Goal: Information Seeking & Learning: Learn about a topic

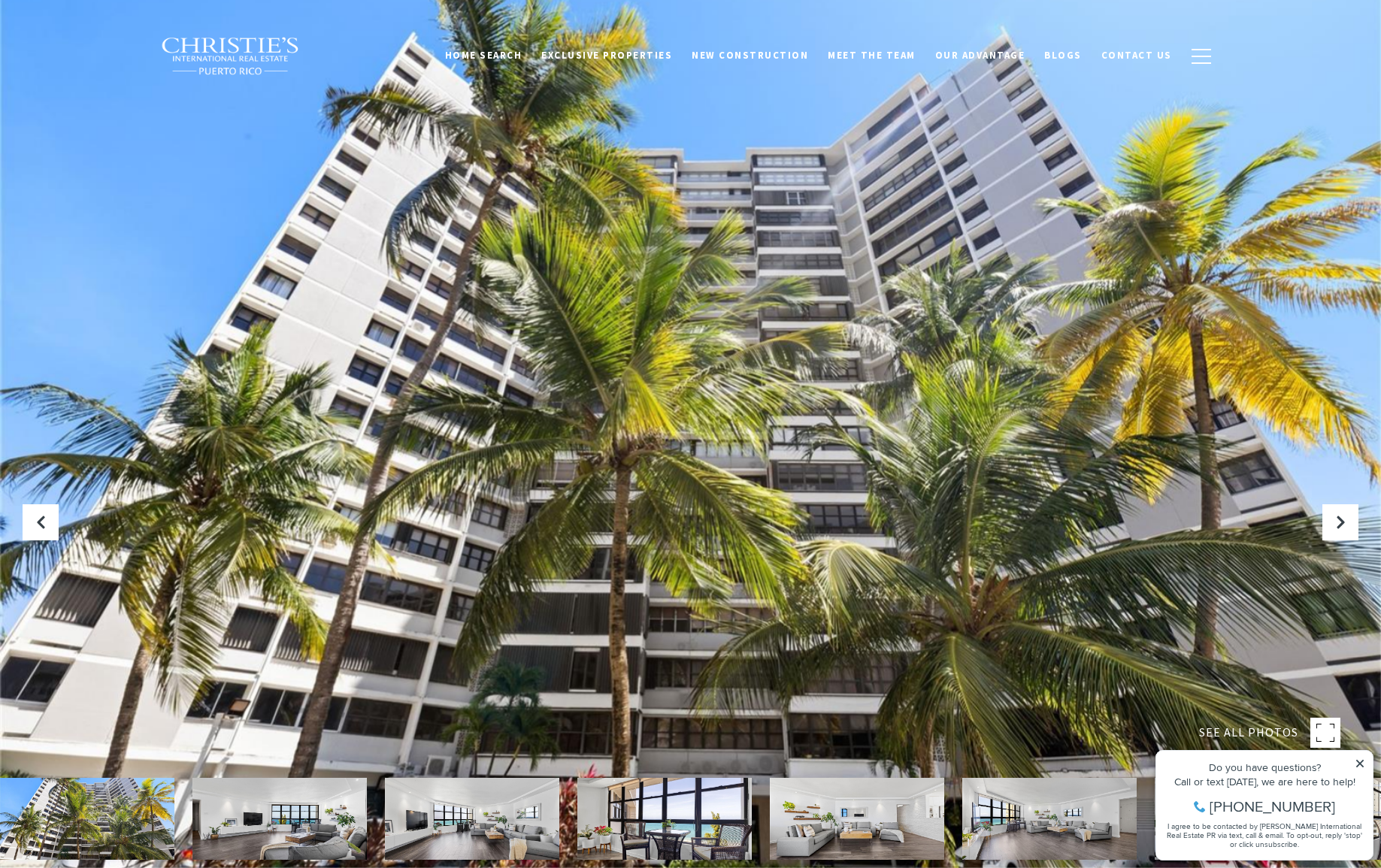
click at [1358, 764] on icon at bounding box center [1359, 764] width 10 height 10
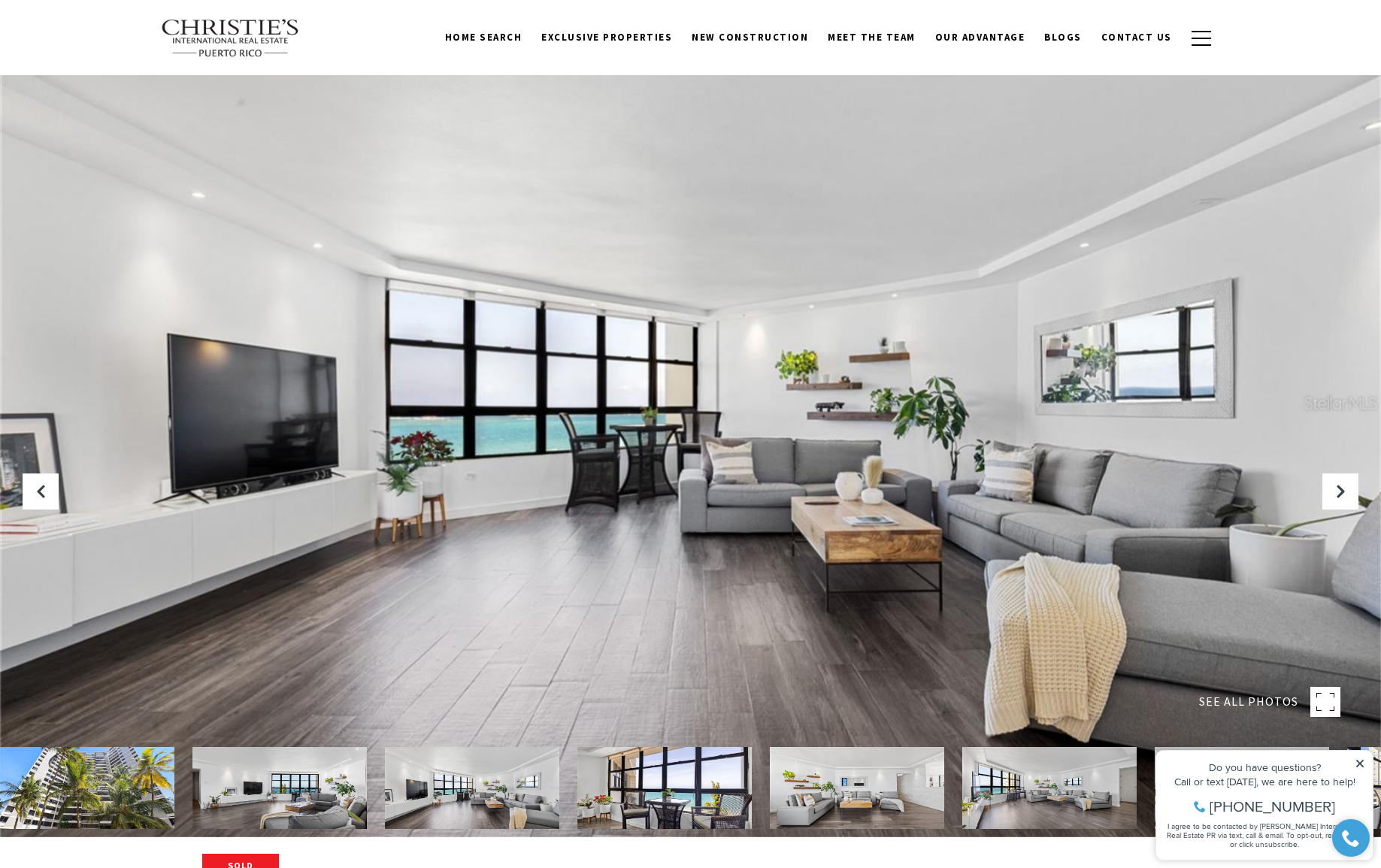
scroll to position [30, 0]
click at [310, 804] on img at bounding box center [279, 788] width 174 height 82
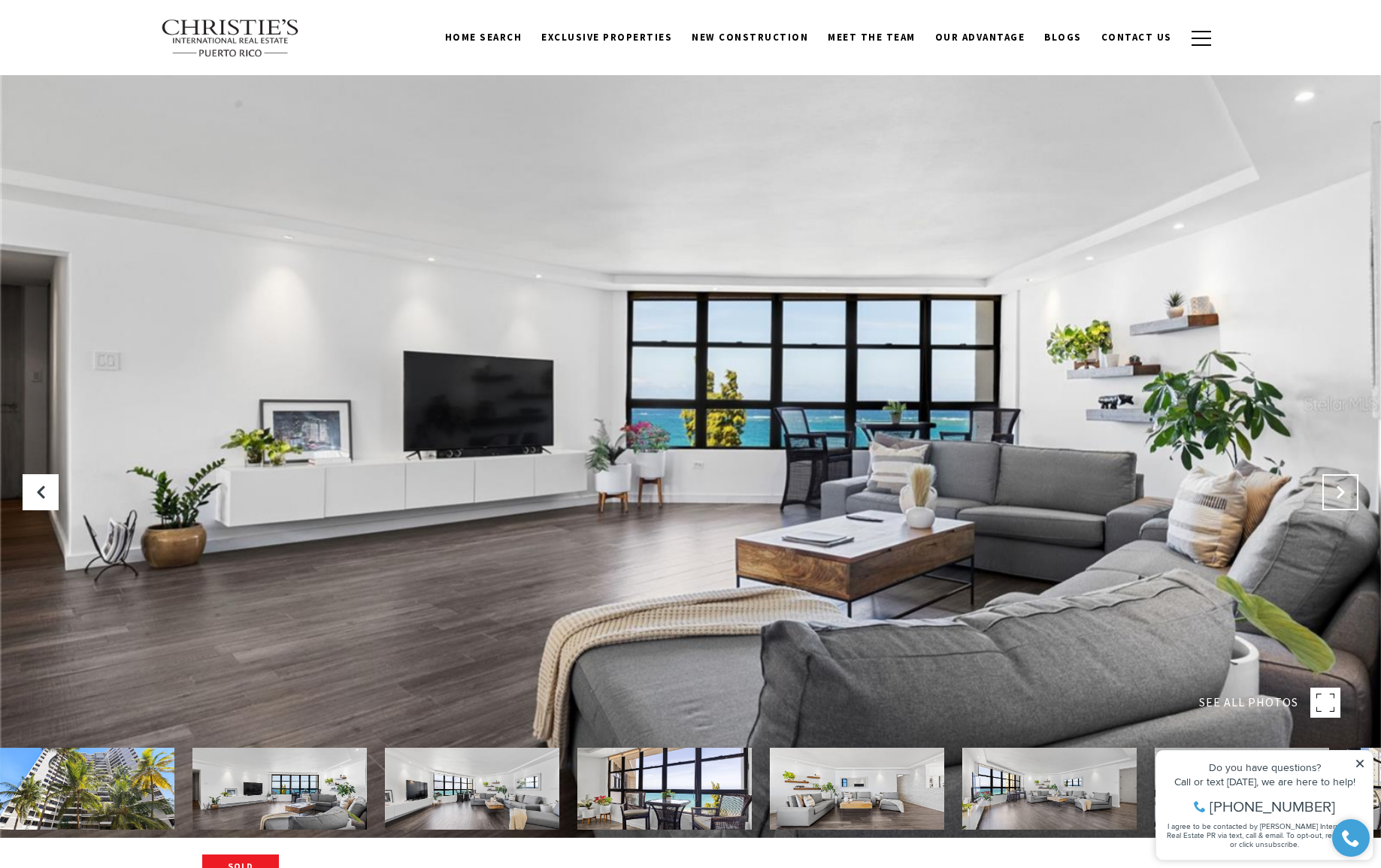
scroll to position [29, 0]
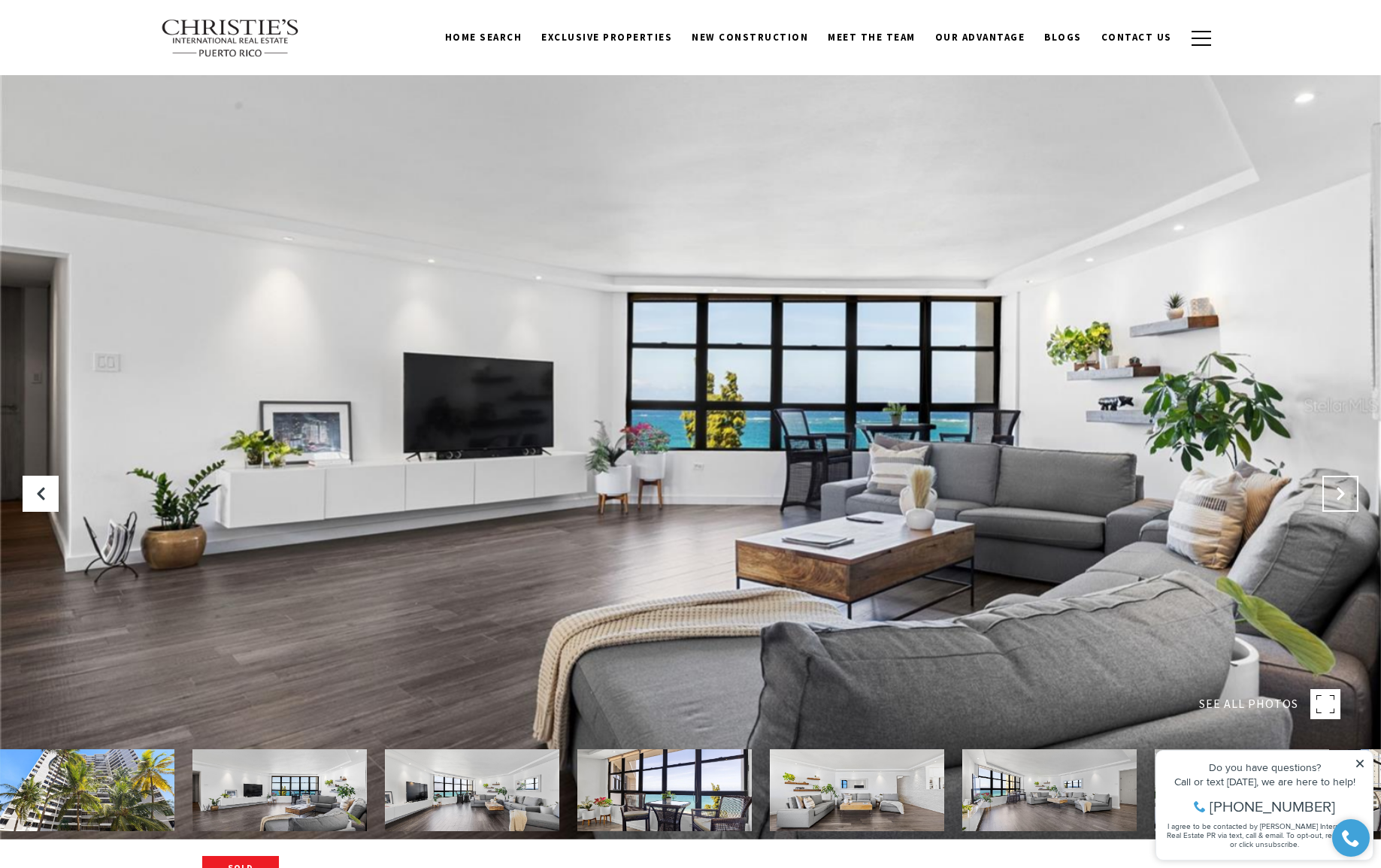
click at [1344, 498] on icon "Next Slide" at bounding box center [1339, 493] width 15 height 15
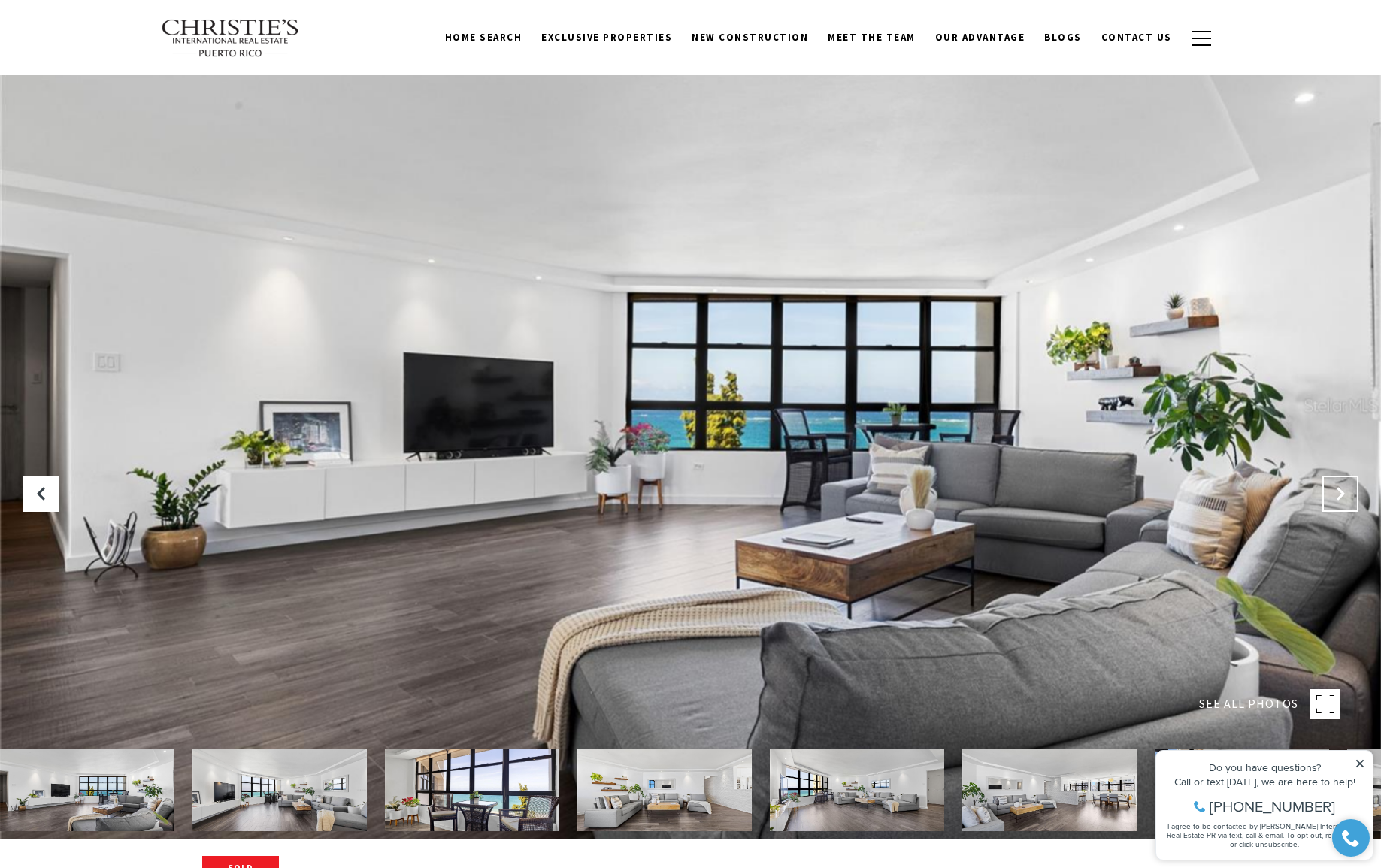
click at [1338, 497] on icon "Next Slide" at bounding box center [1339, 493] width 15 height 15
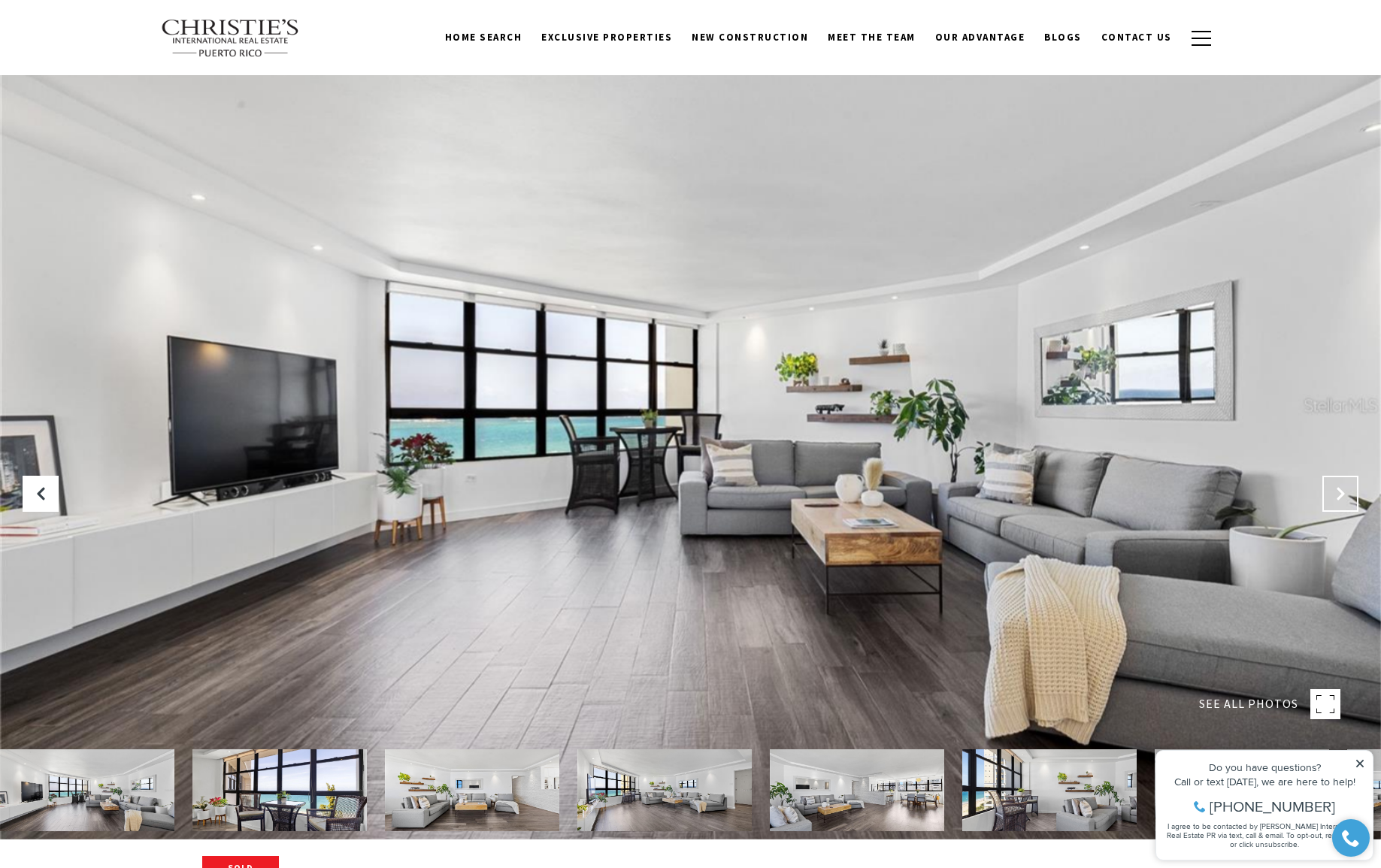
click at [1338, 497] on icon "Next Slide" at bounding box center [1339, 493] width 15 height 15
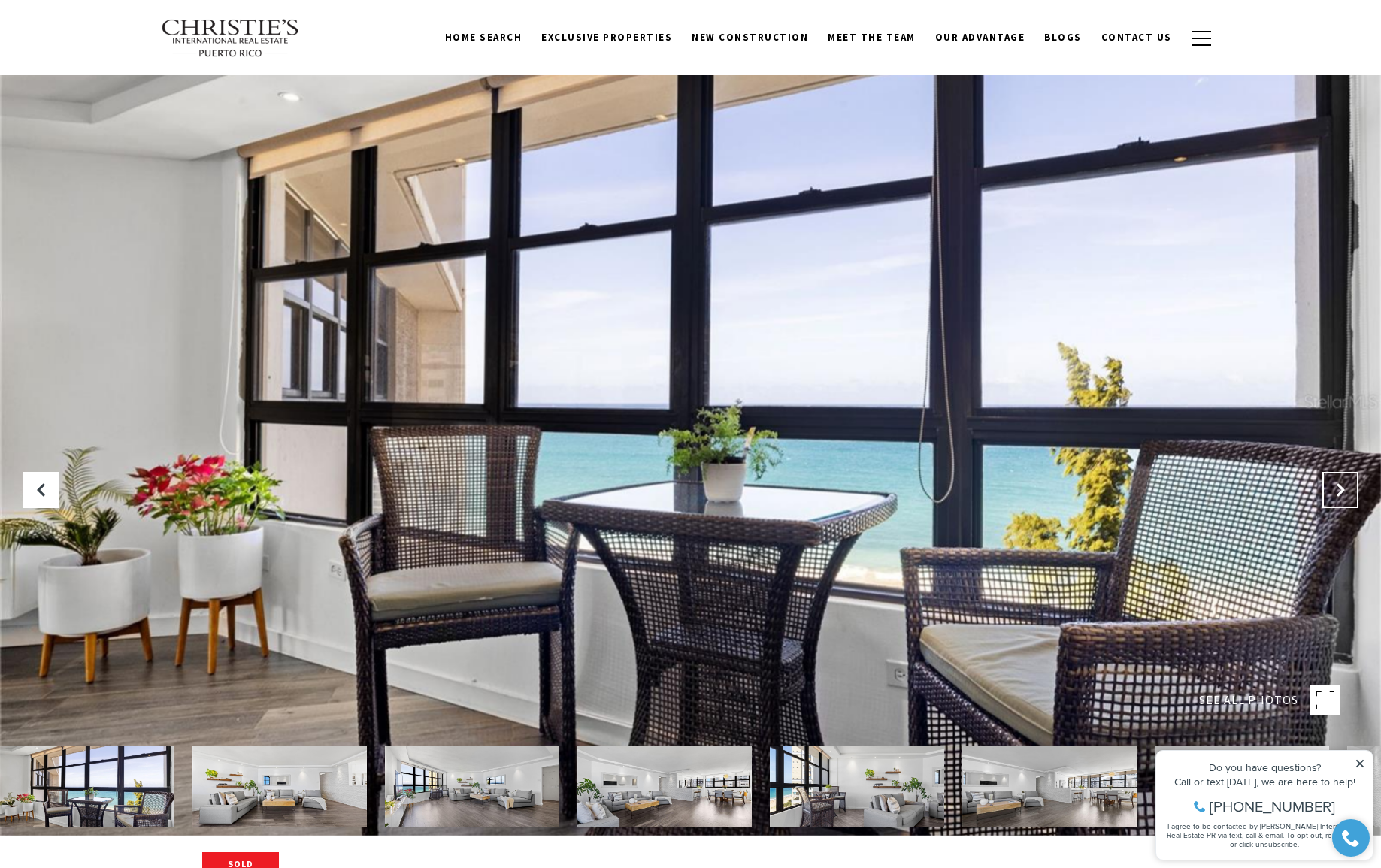
click at [1338, 497] on button "Next Slide" at bounding box center [1339, 489] width 36 height 36
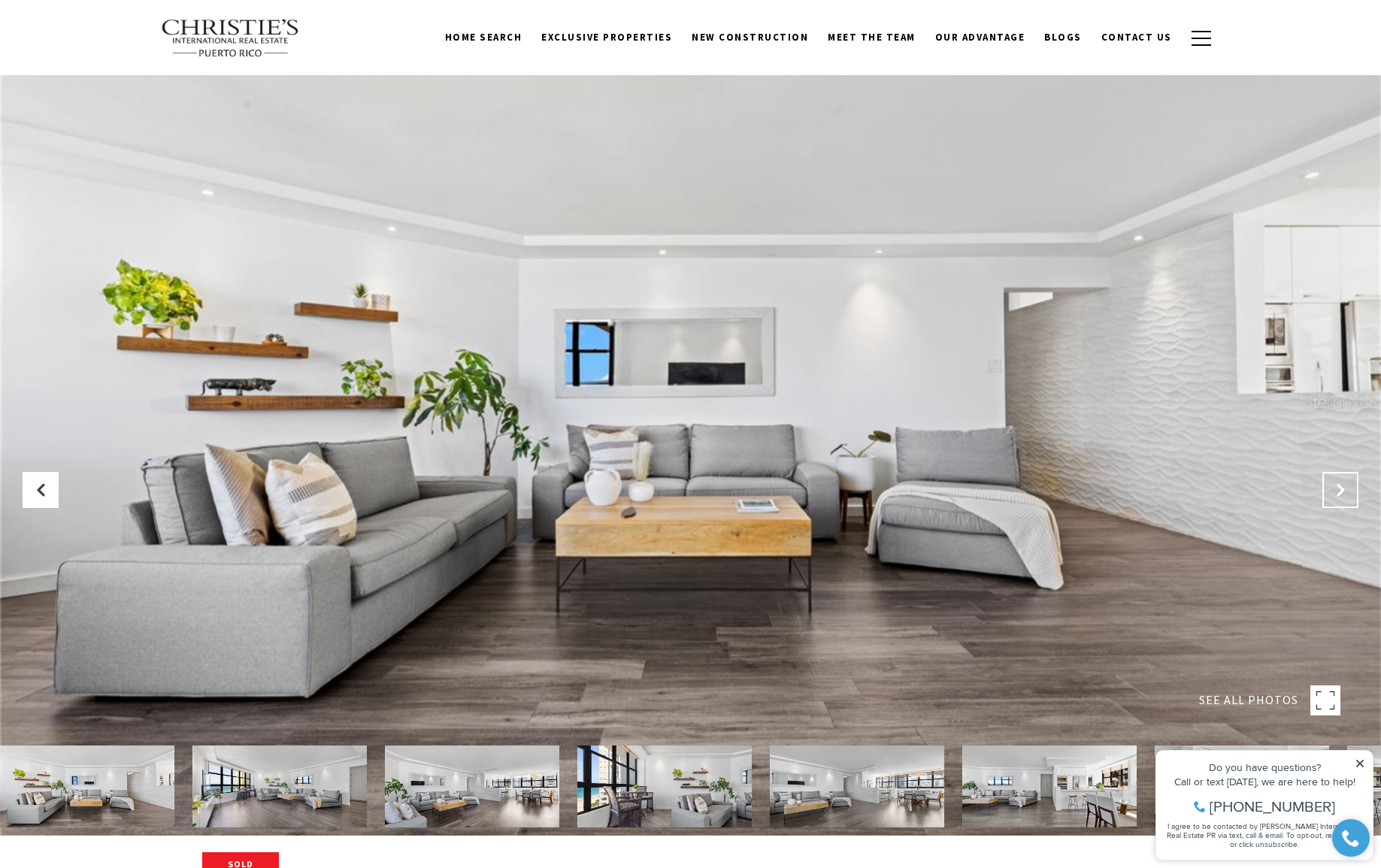
scroll to position [32, 2]
click at [1338, 497] on button "Next Slide" at bounding box center [1339, 489] width 36 height 36
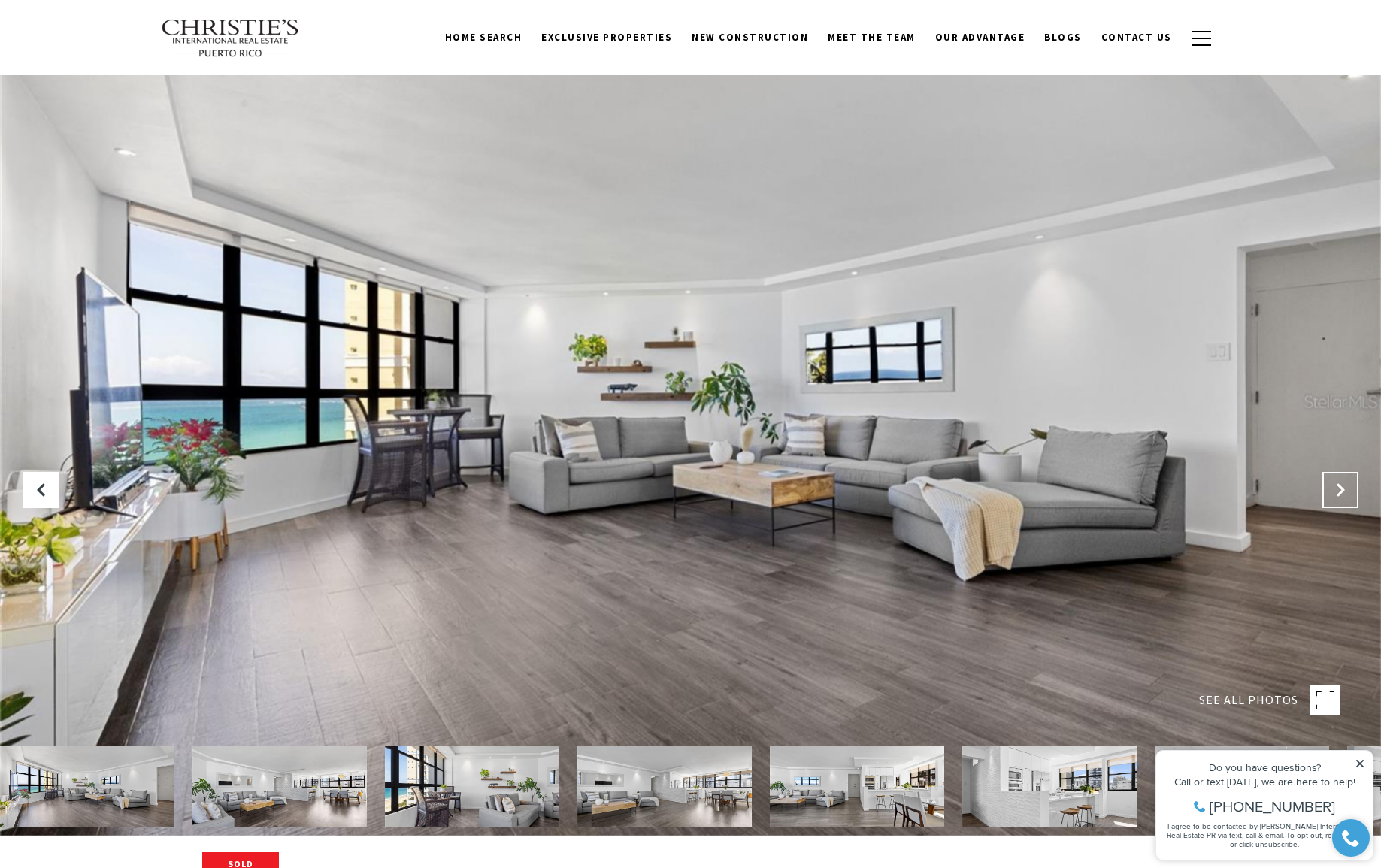
click at [1338, 497] on button "Next Slide" at bounding box center [1339, 489] width 36 height 36
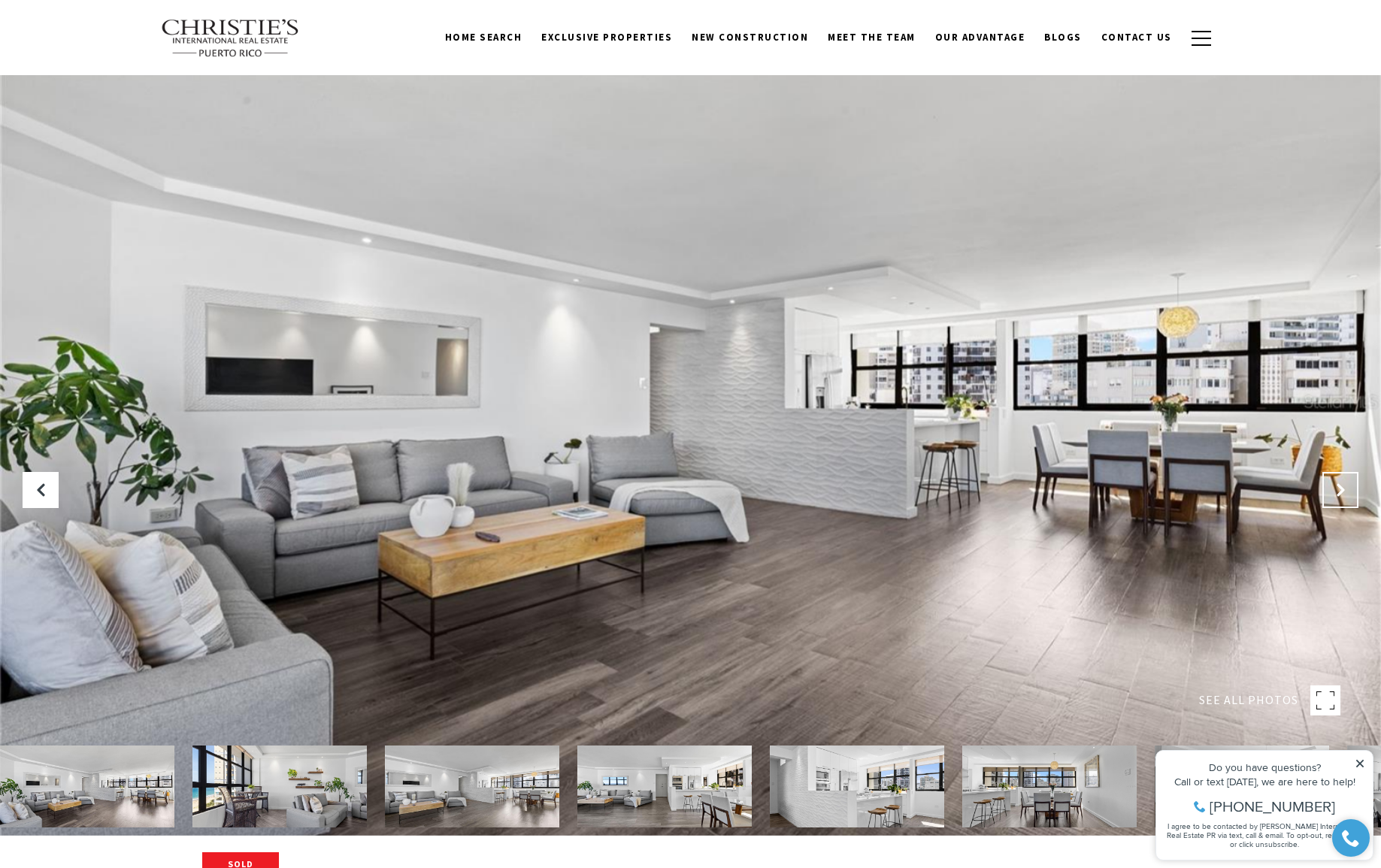
scroll to position [32, 0]
click at [1338, 497] on button "Next Slide" at bounding box center [1339, 489] width 36 height 36
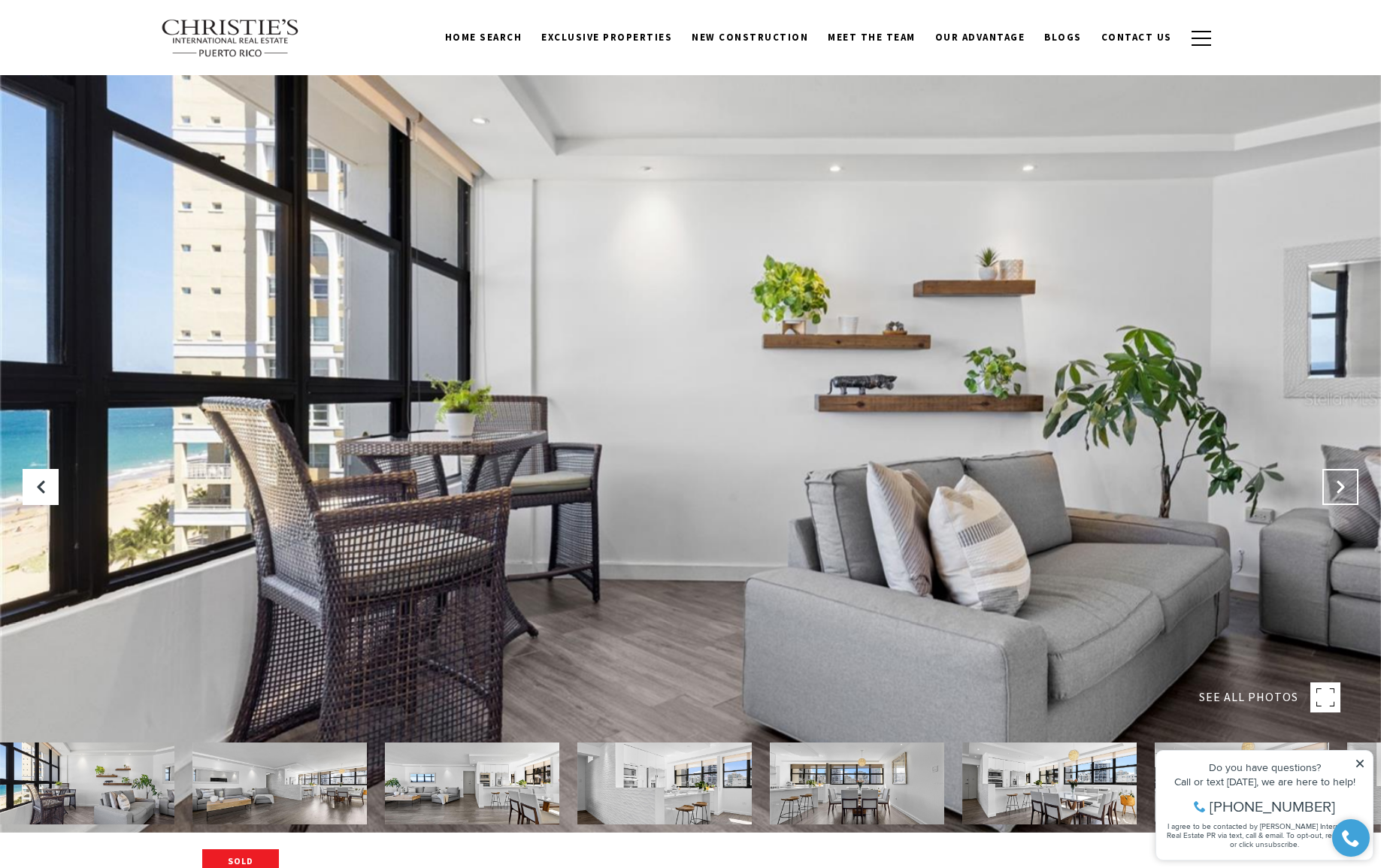
click at [1338, 497] on button "Next Slide" at bounding box center [1339, 486] width 36 height 36
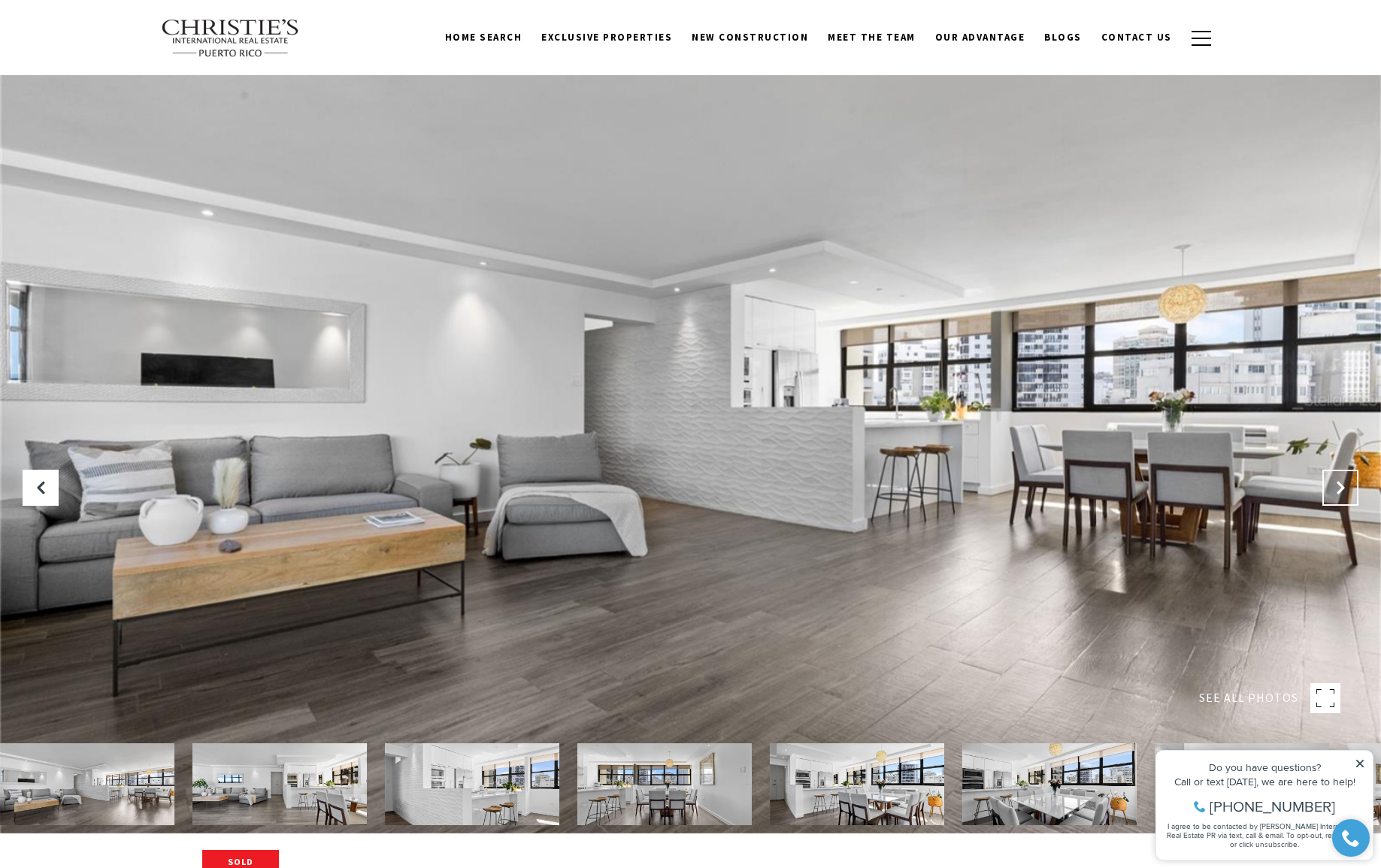
scroll to position [34, 0]
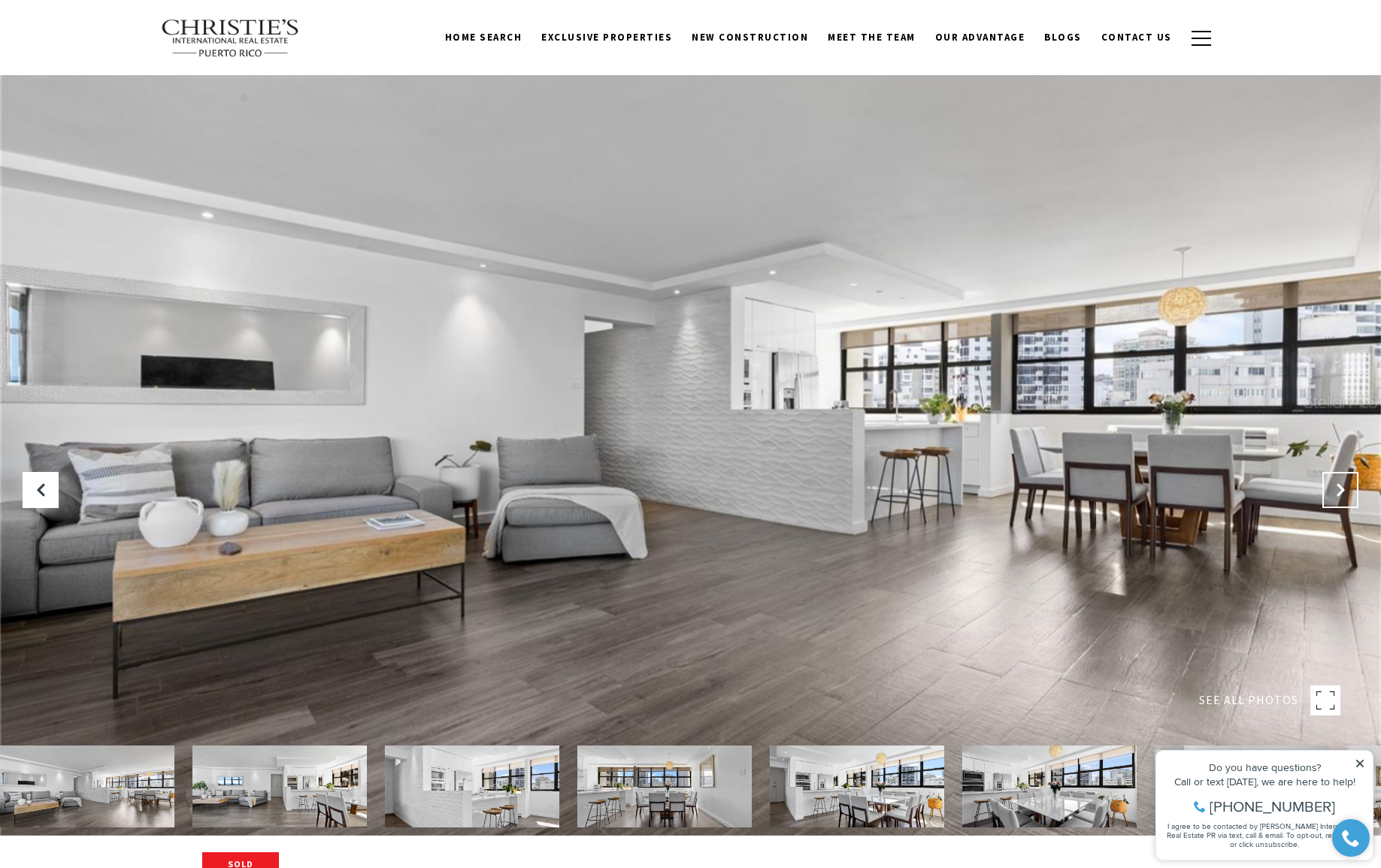
click at [1338, 497] on button "Next Slide" at bounding box center [1339, 489] width 36 height 36
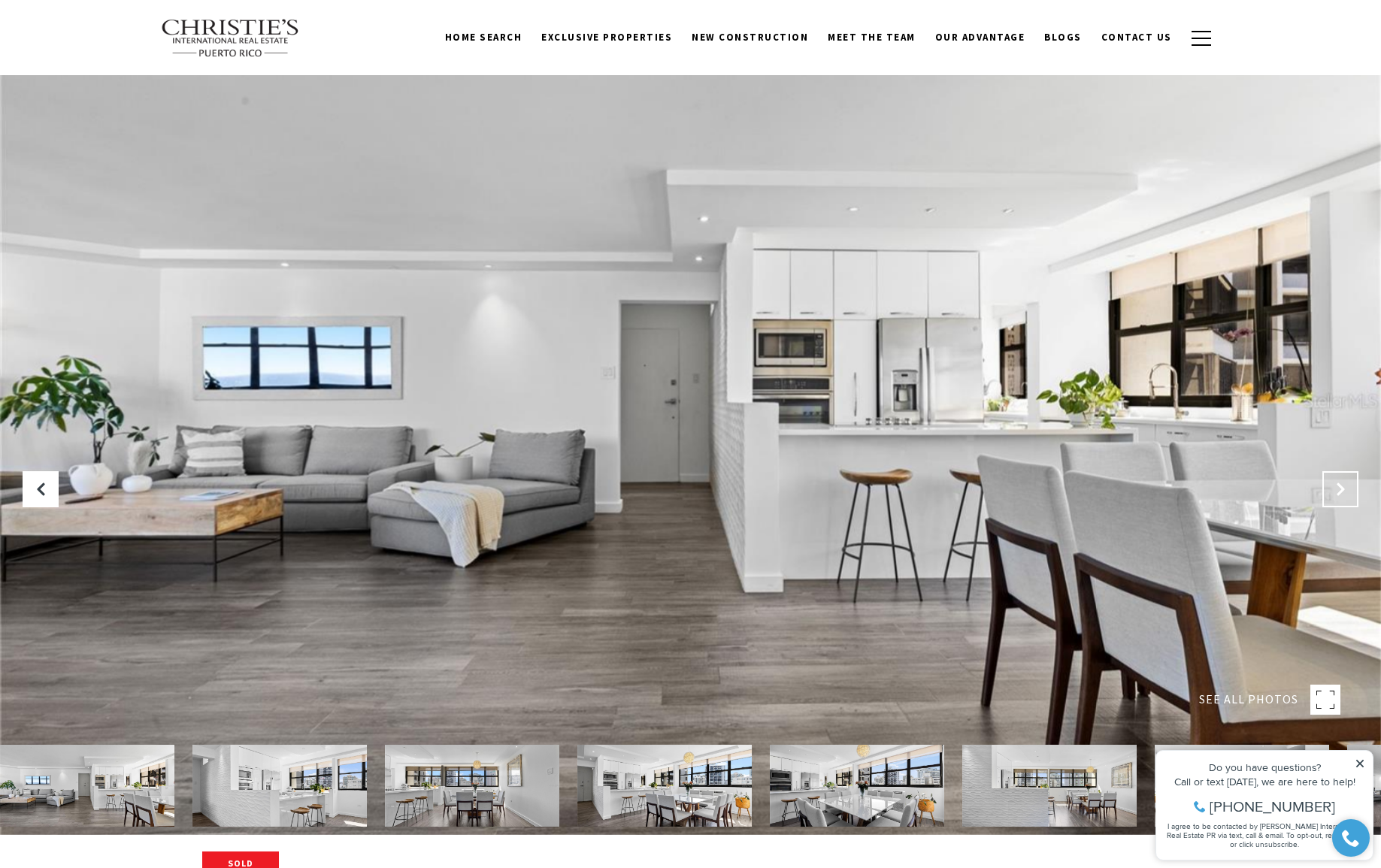
click at [1338, 497] on button "Next Slide" at bounding box center [1339, 489] width 36 height 36
click at [1338, 497] on button "Next Slide" at bounding box center [1339, 488] width 36 height 36
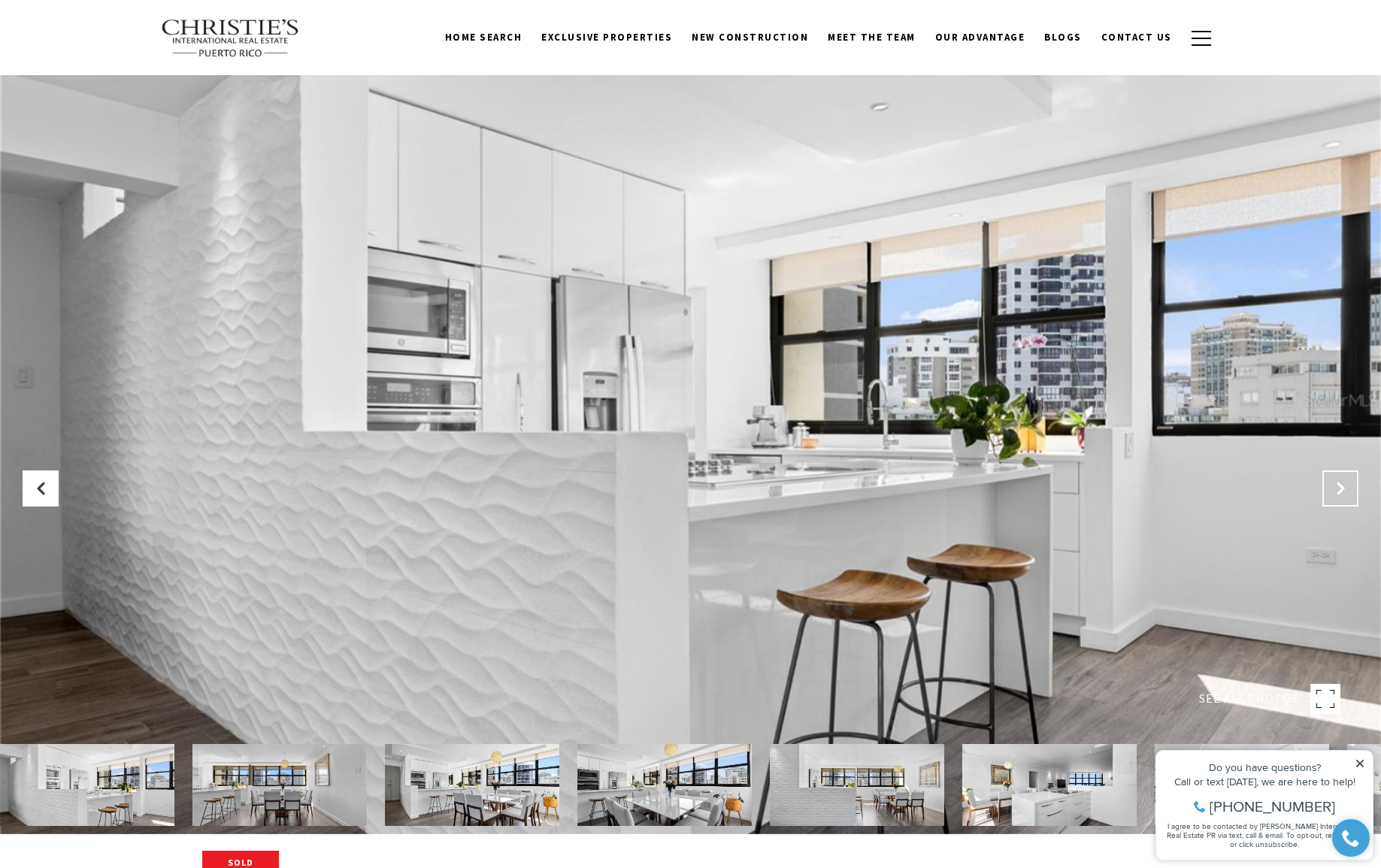
scroll to position [36, 0]
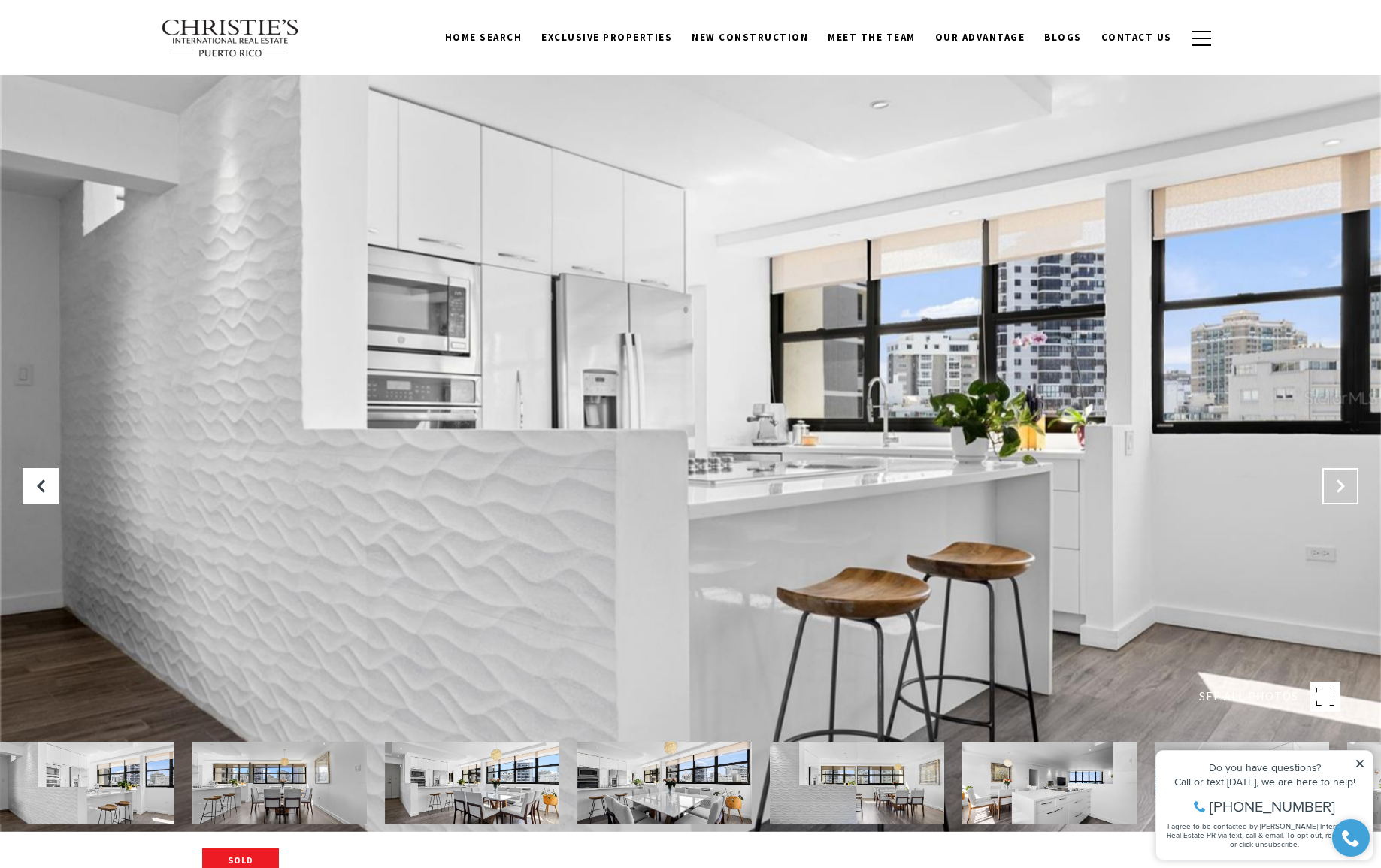
click at [1337, 498] on button "Next Slide" at bounding box center [1339, 485] width 36 height 36
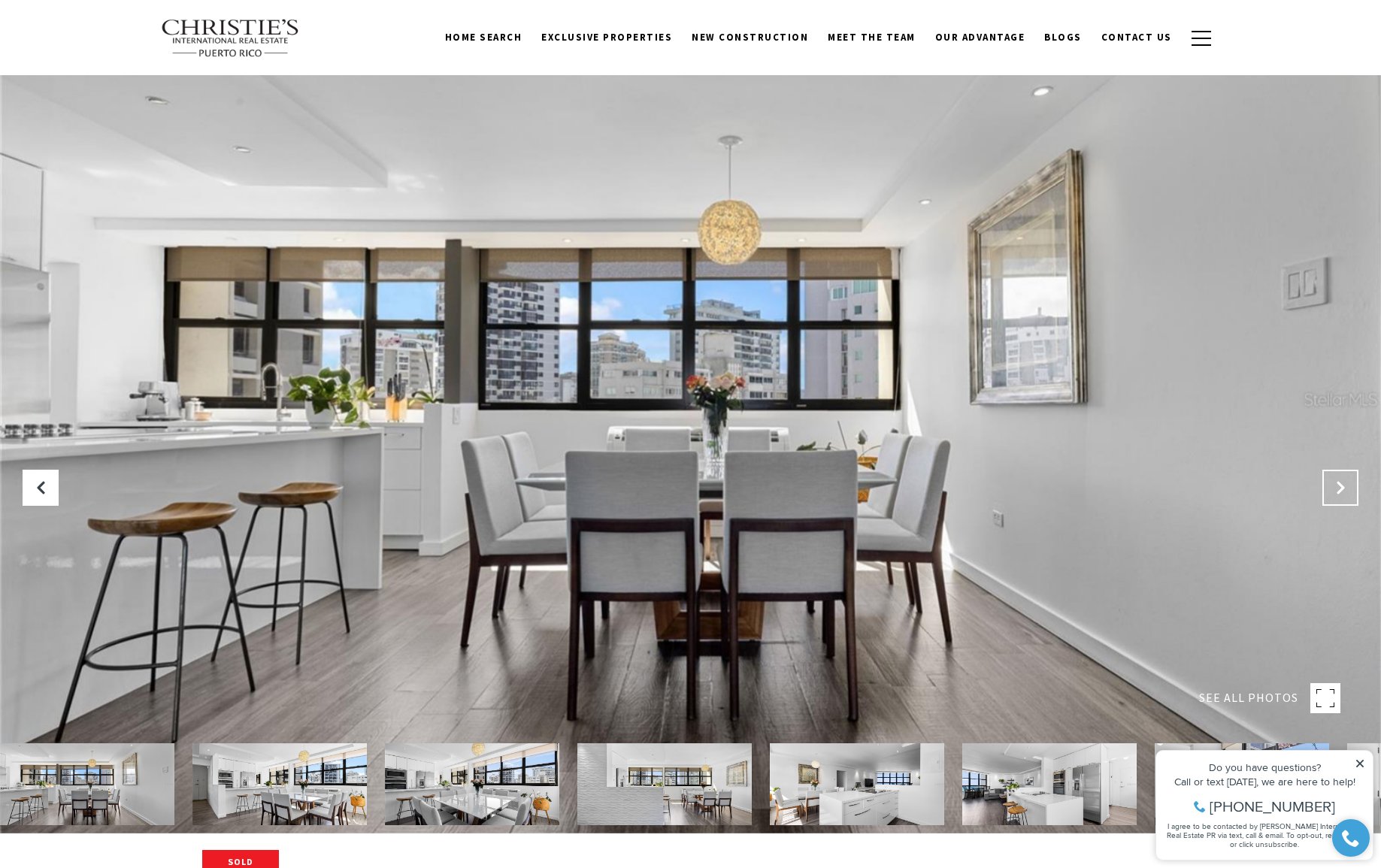
click at [1337, 498] on button "Next Slide" at bounding box center [1339, 487] width 36 height 36
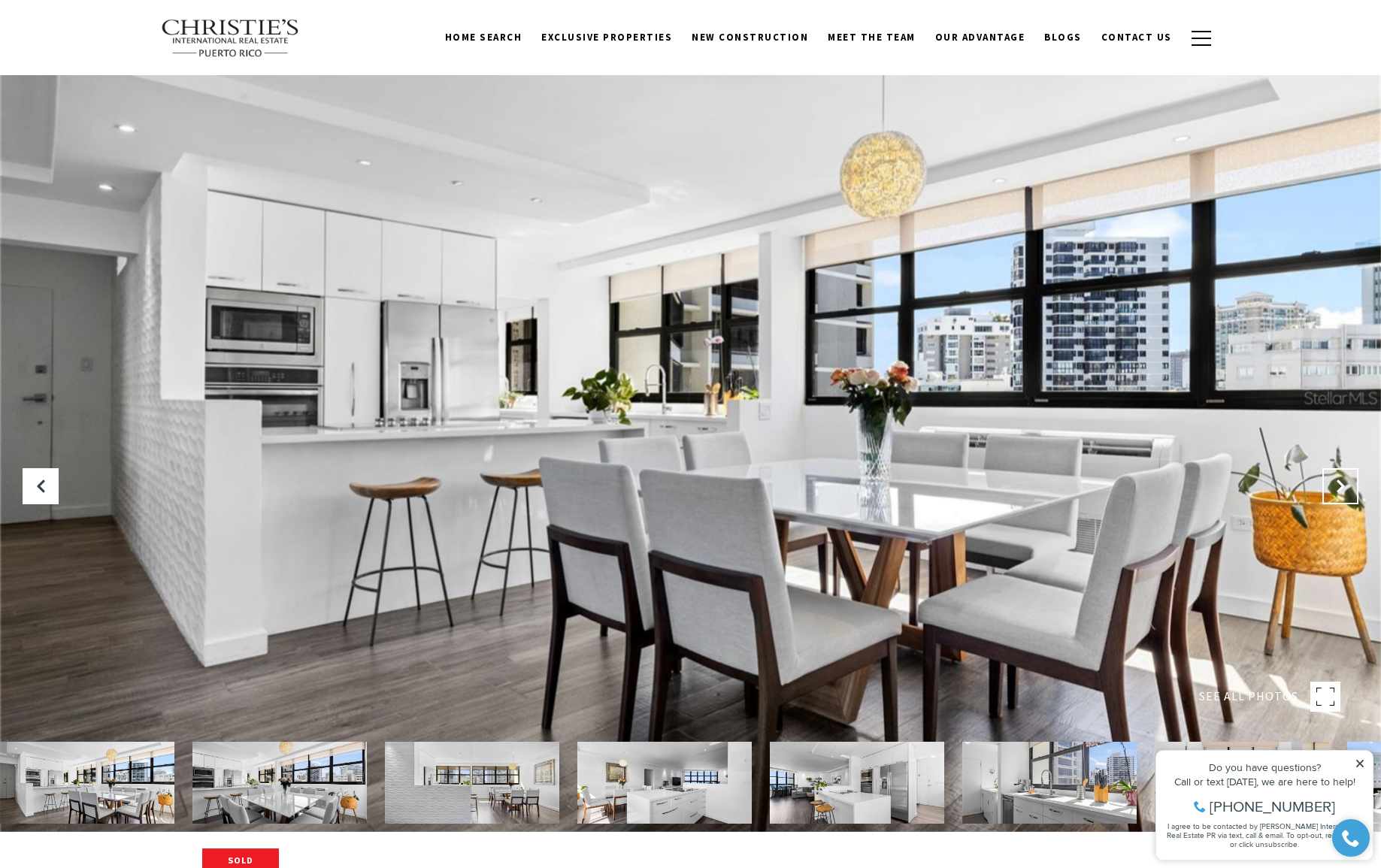
click at [1337, 498] on button "Next Slide" at bounding box center [1339, 485] width 36 height 36
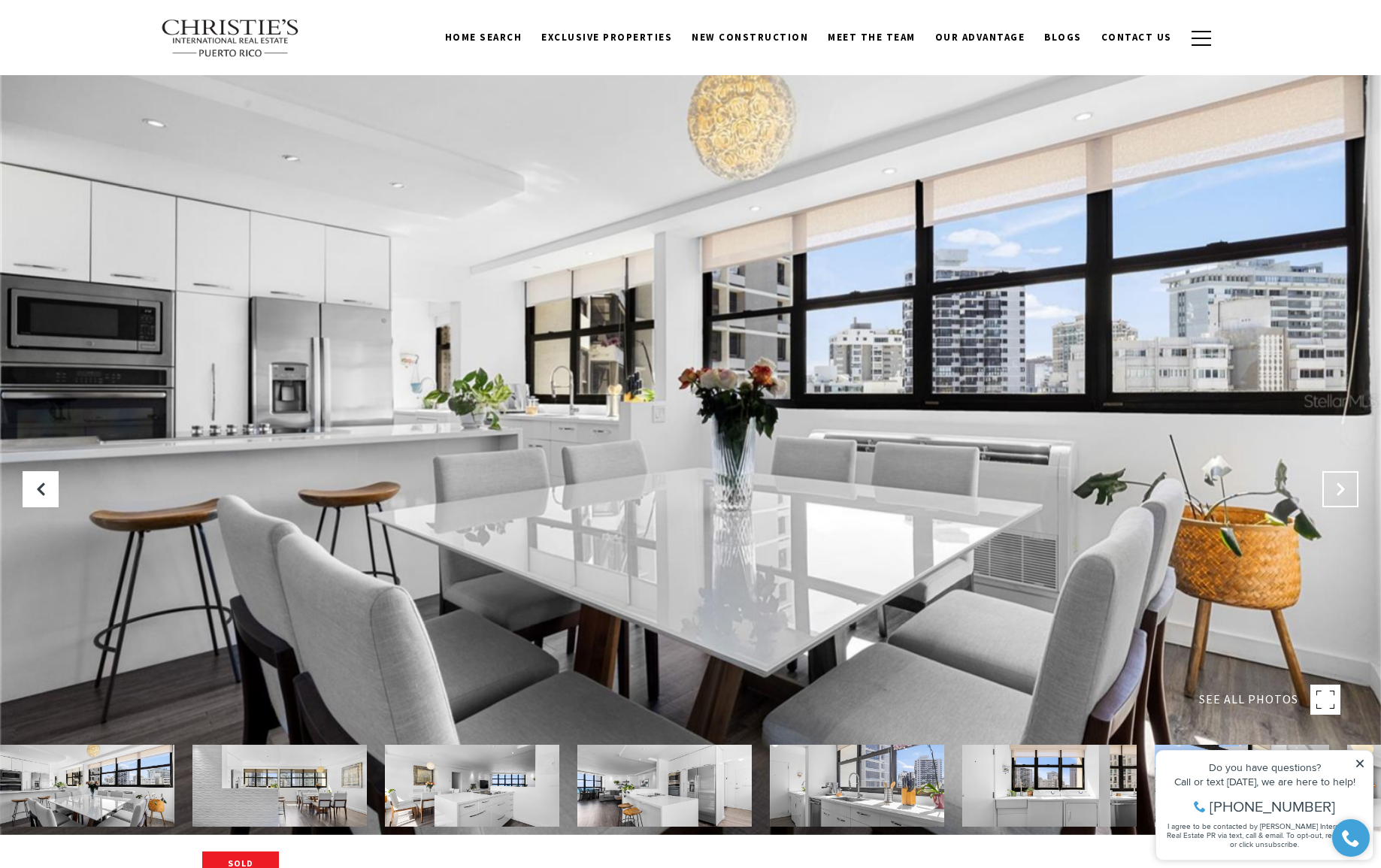
click at [1337, 498] on button "Next Slide" at bounding box center [1339, 489] width 36 height 36
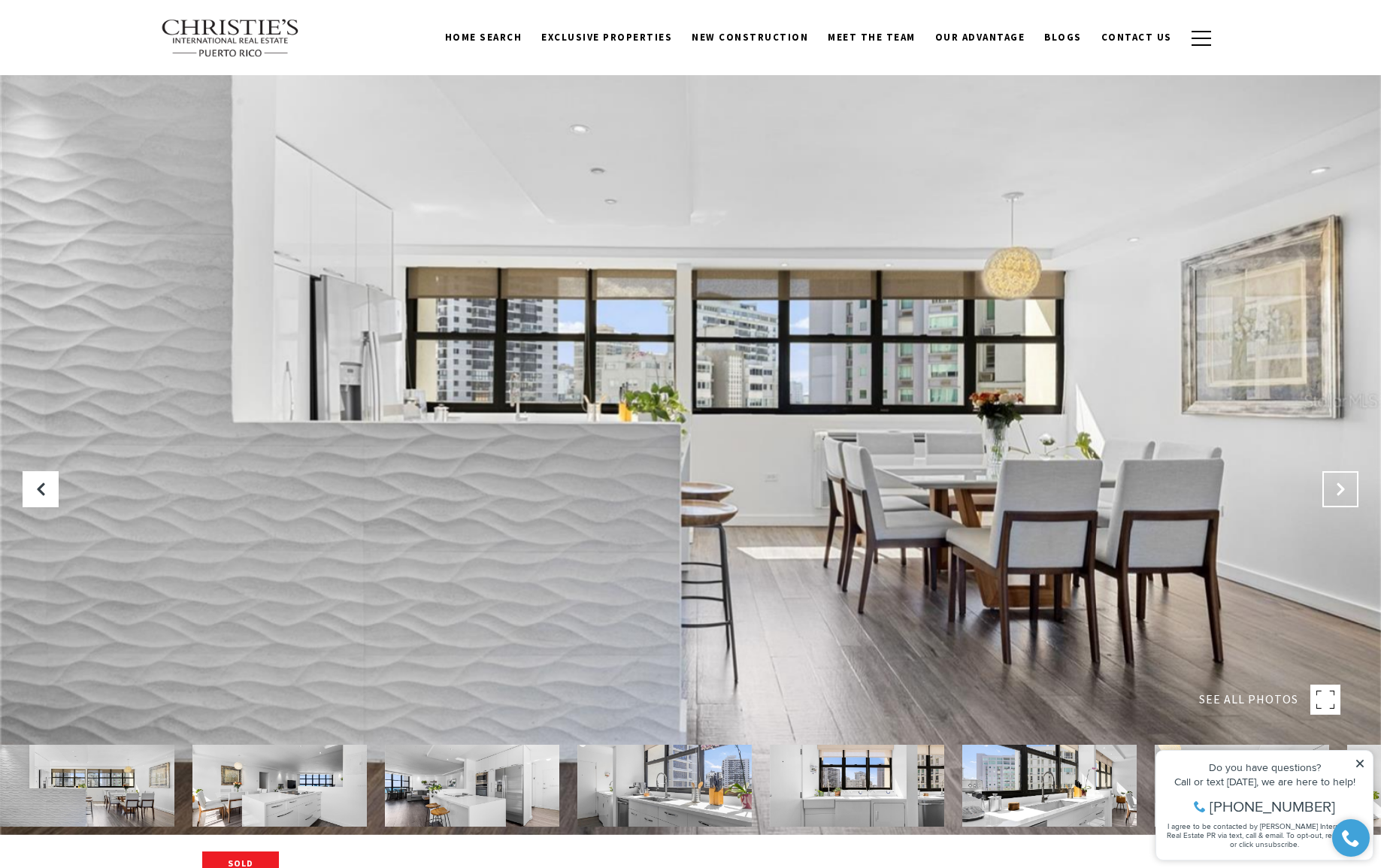
click at [1337, 498] on button "Next Slide" at bounding box center [1339, 489] width 36 height 36
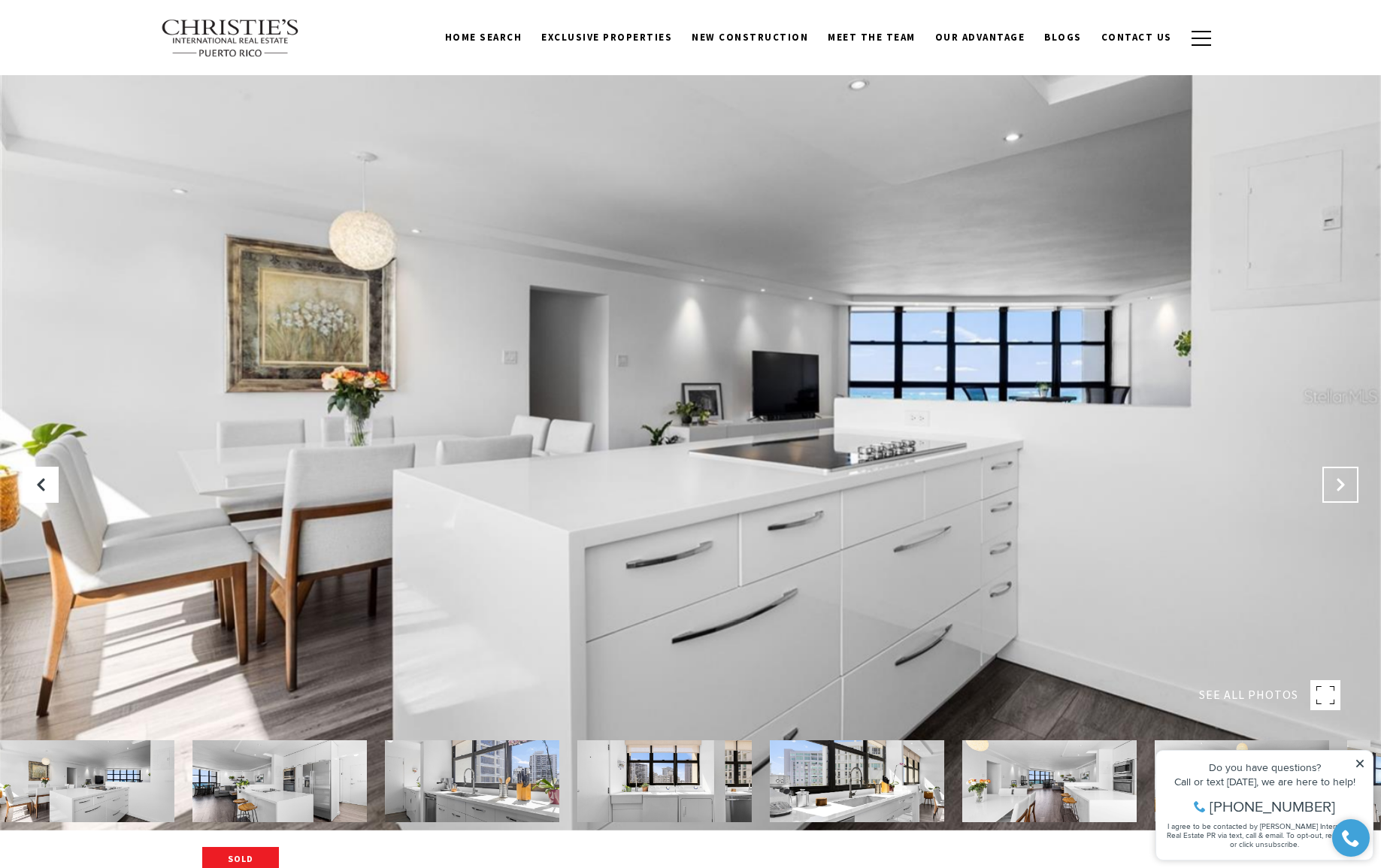
scroll to position [37, 0]
